Goal: Navigation & Orientation: Find specific page/section

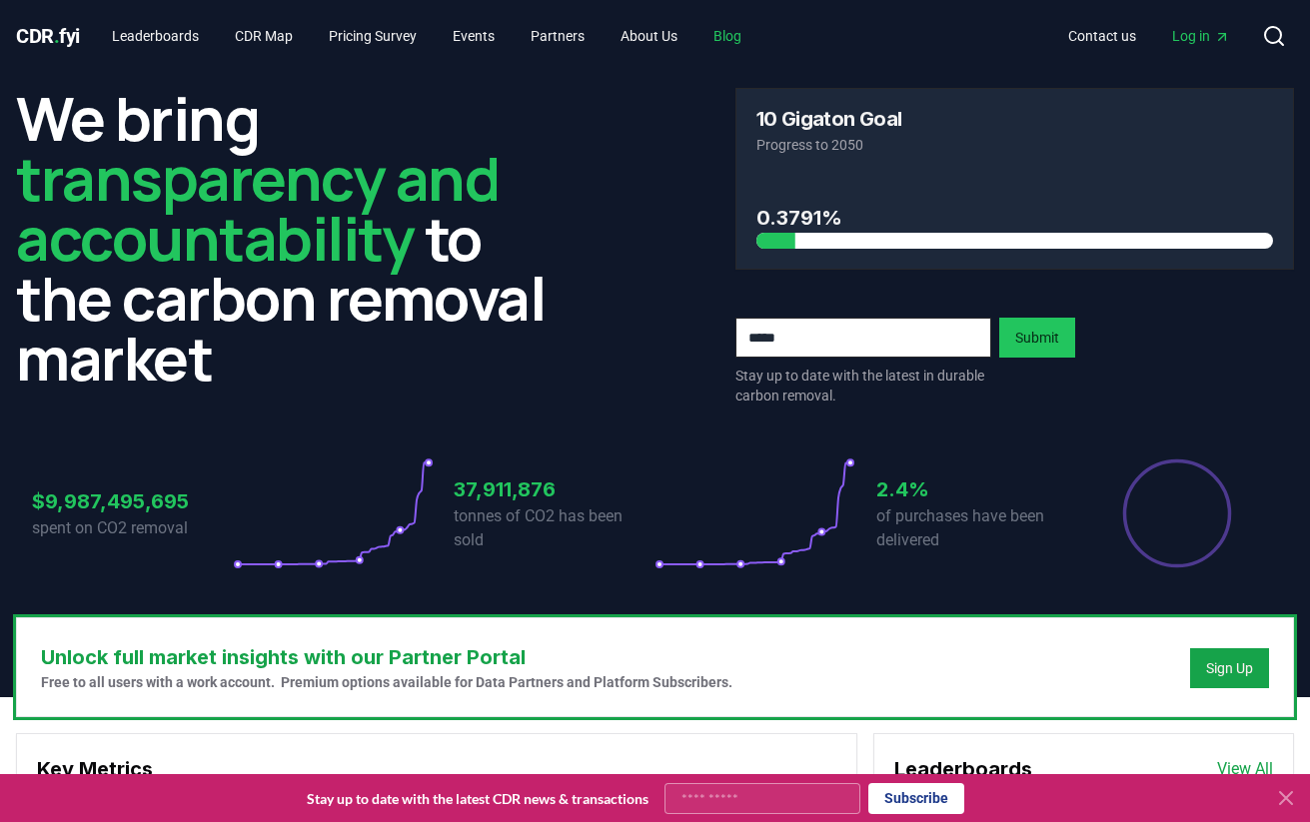
click at [752, 38] on link "Blog" at bounding box center [727, 36] width 60 height 36
